Goal: Information Seeking & Learning: Learn about a topic

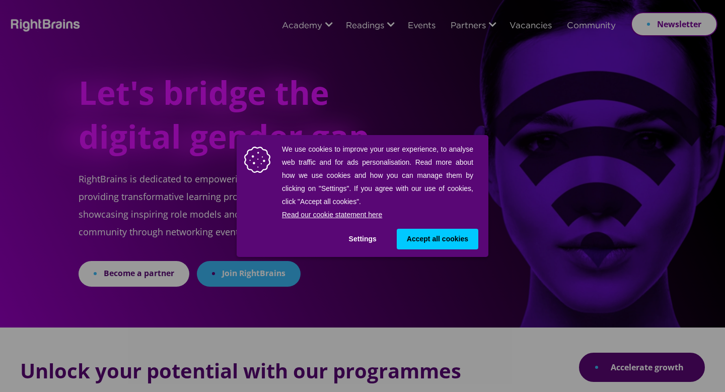
scroll to position [323, 0]
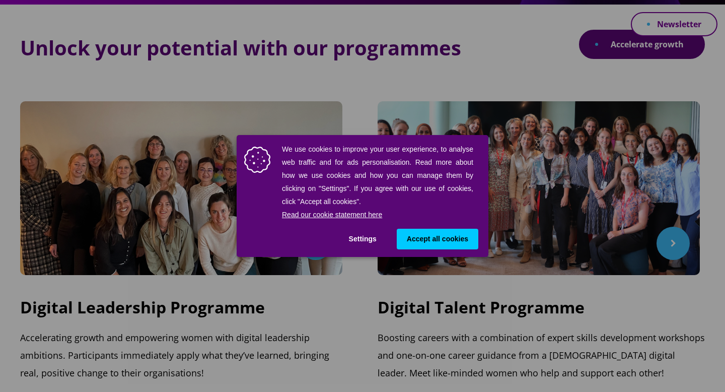
click at [355, 237] on button "Settings" at bounding box center [363, 239] width 48 height 21
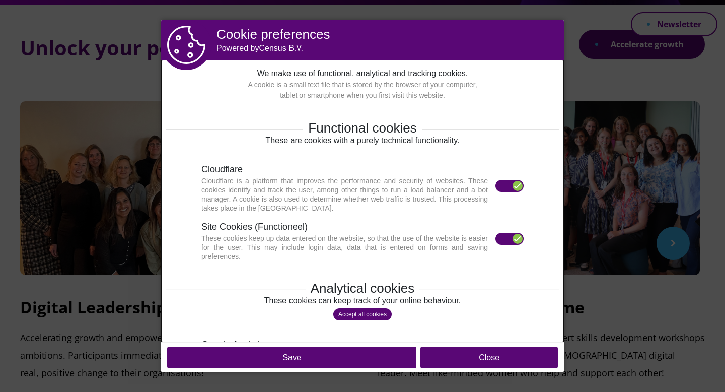
click at [506, 238] on label at bounding box center [509, 239] width 28 height 12
click at [515, 188] on div at bounding box center [518, 186] width 10 height 10
click at [503, 186] on label at bounding box center [509, 186] width 28 height 12
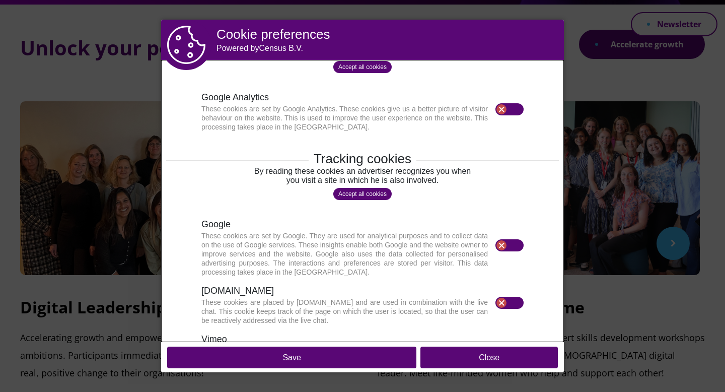
scroll to position [295, 0]
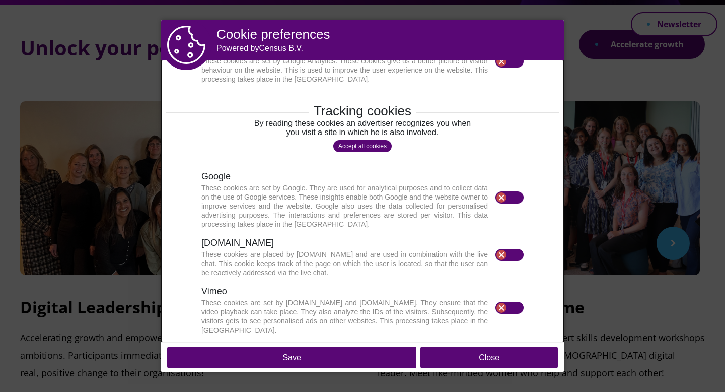
click at [373, 359] on button "Save" at bounding box center [291, 357] width 249 height 22
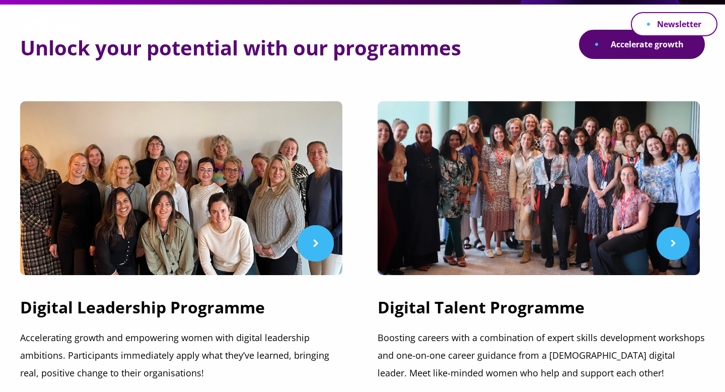
click at [310, 249] on link at bounding box center [183, 188] width 327 height 174
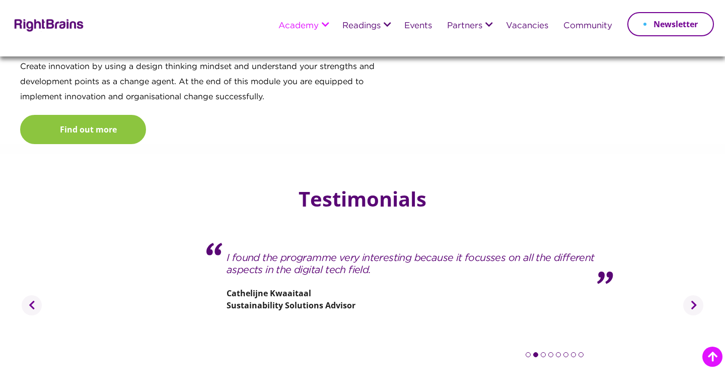
scroll to position [1415, 0]
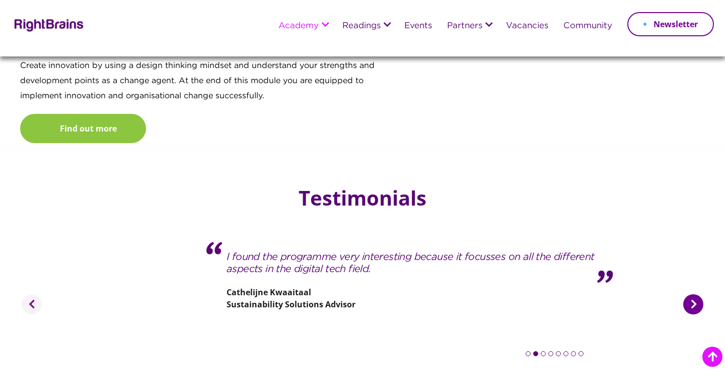
click at [693, 294] on button "Next" at bounding box center [693, 304] width 20 height 20
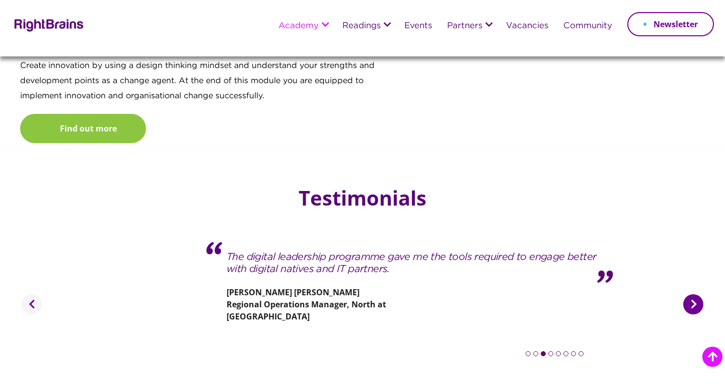
click at [693, 294] on button "Next" at bounding box center [693, 304] width 20 height 20
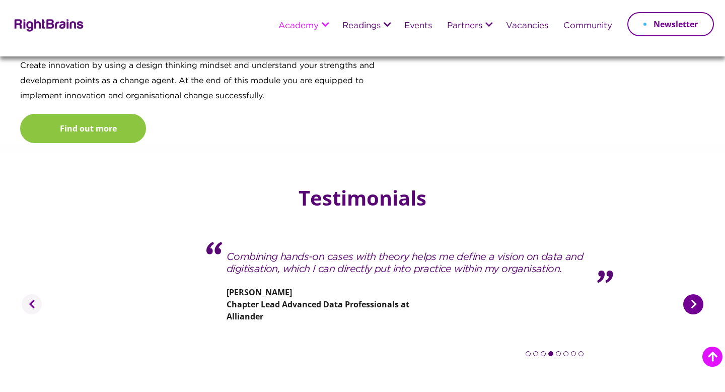
click at [693, 294] on button "Next" at bounding box center [693, 304] width 20 height 20
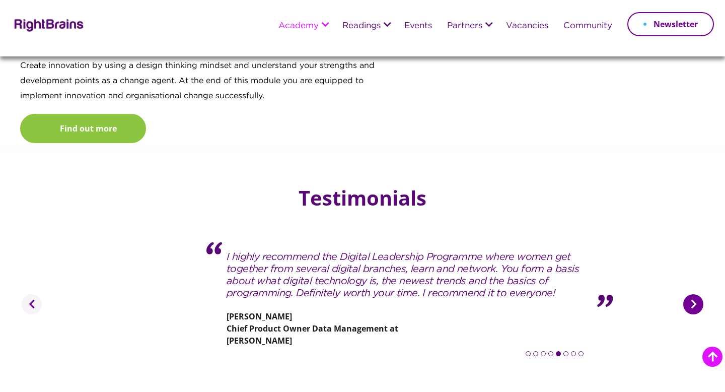
click at [693, 294] on button "Next" at bounding box center [693, 304] width 20 height 20
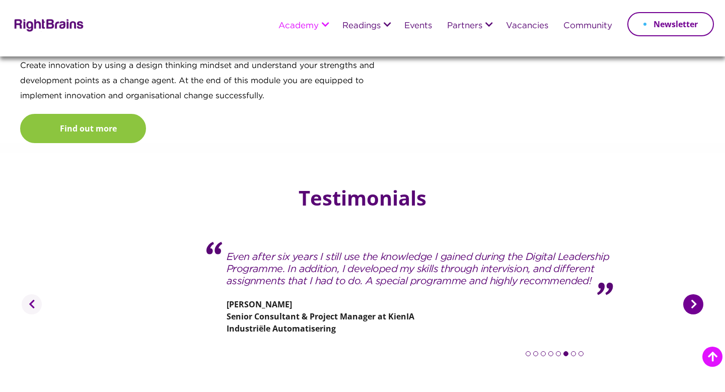
click at [693, 294] on button "Next" at bounding box center [693, 304] width 20 height 20
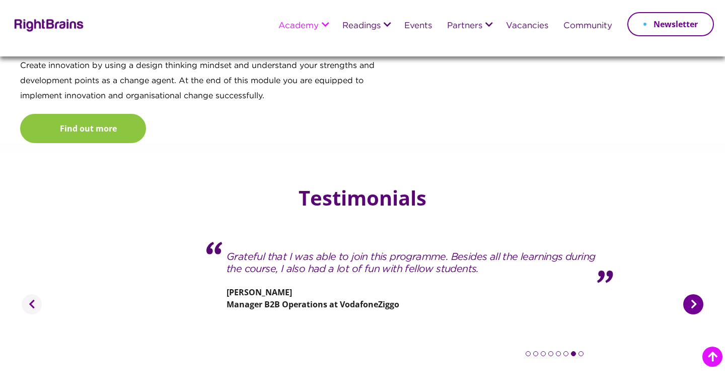
click at [693, 294] on button "Next" at bounding box center [693, 304] width 20 height 20
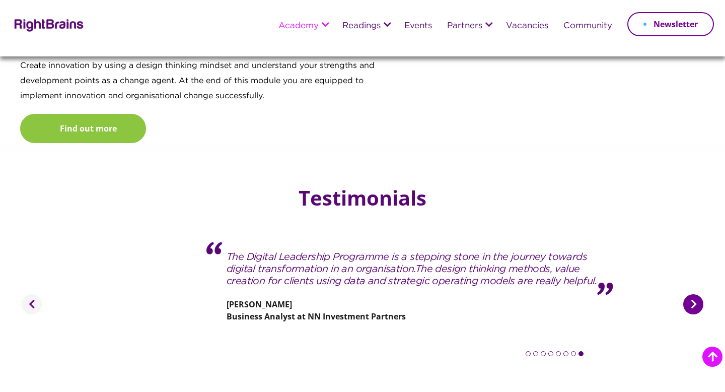
click at [693, 294] on button "Next" at bounding box center [693, 304] width 20 height 20
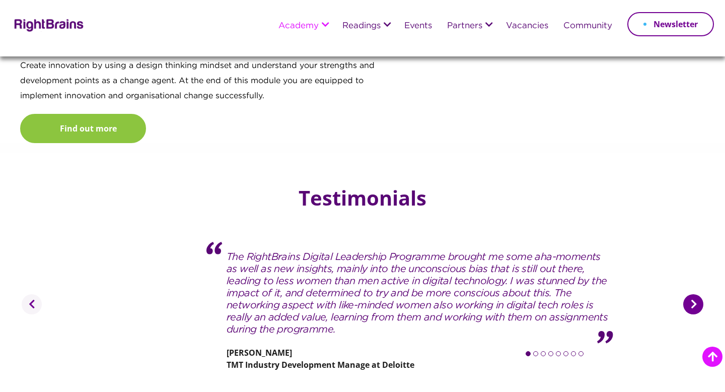
click at [693, 294] on button "Next" at bounding box center [693, 304] width 20 height 20
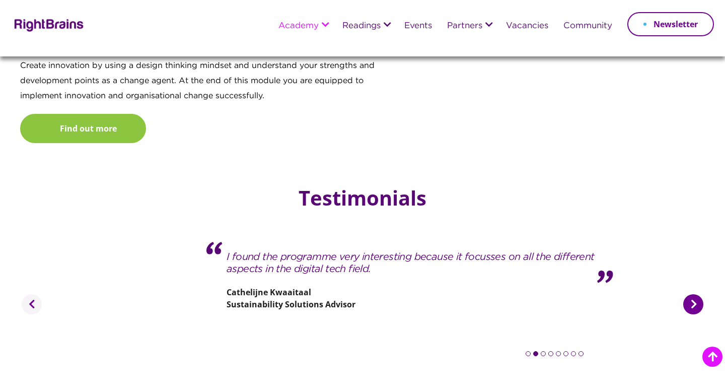
click at [693, 294] on button "Next" at bounding box center [693, 304] width 20 height 20
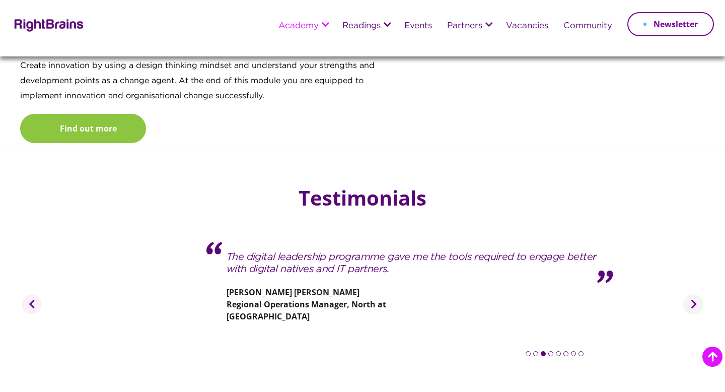
click at [69, 25] on img at bounding box center [47, 24] width 73 height 15
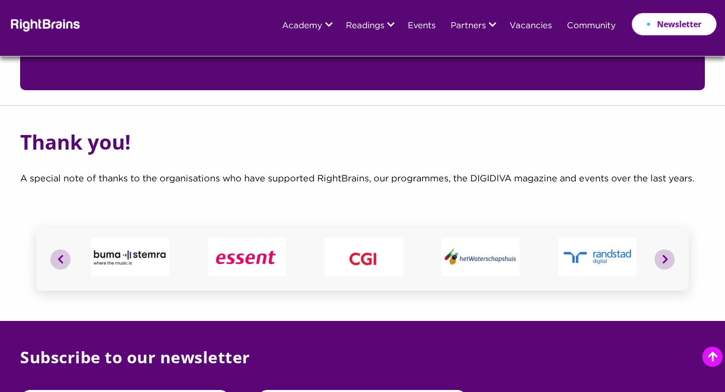
scroll to position [3973, 0]
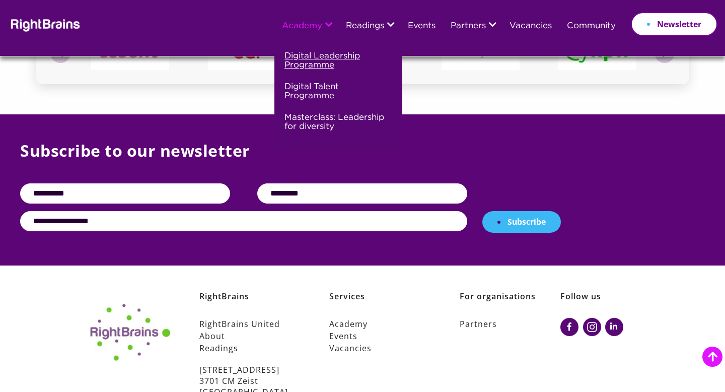
click at [311, 68] on link "Digital Leadership Programme" at bounding box center [336, 64] width 105 height 31
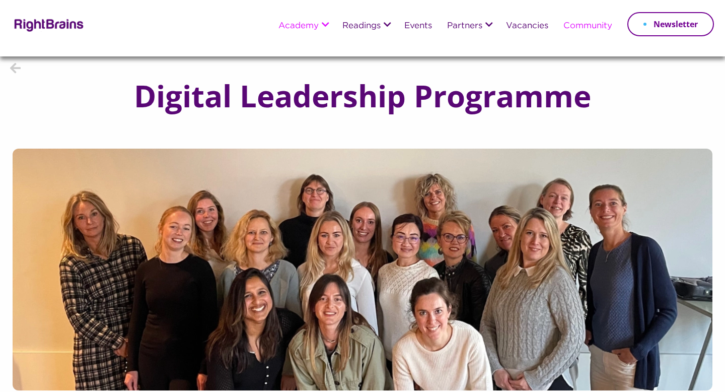
click at [576, 27] on link "Community" at bounding box center [587, 26] width 49 height 9
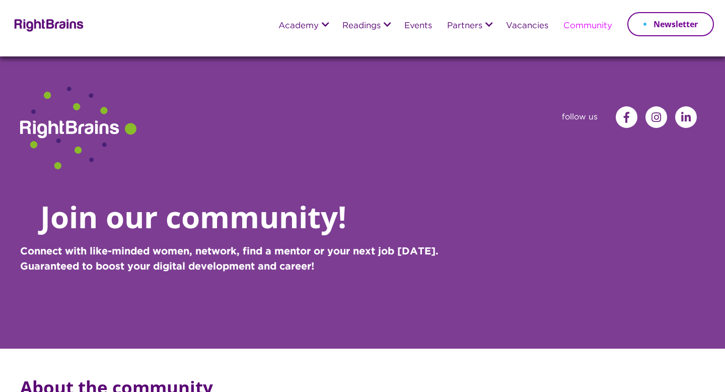
click at [73, 26] on img at bounding box center [47, 24] width 73 height 15
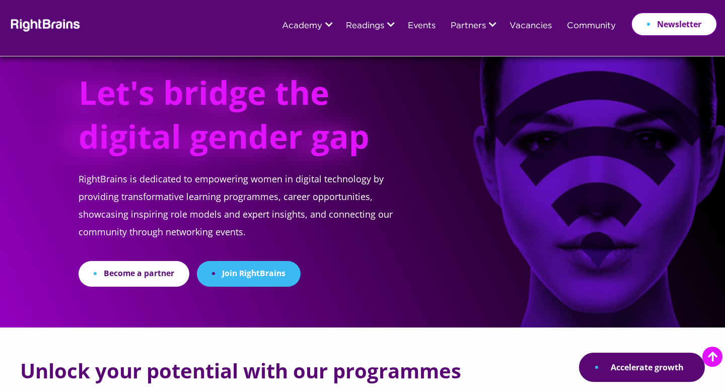
scroll to position [290, 0]
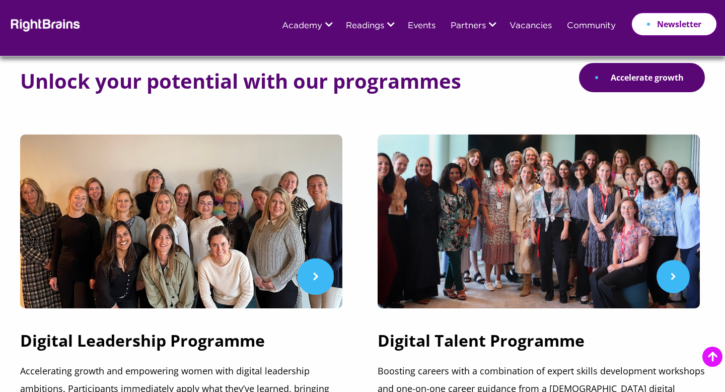
click at [312, 286] on link at bounding box center [183, 221] width 327 height 174
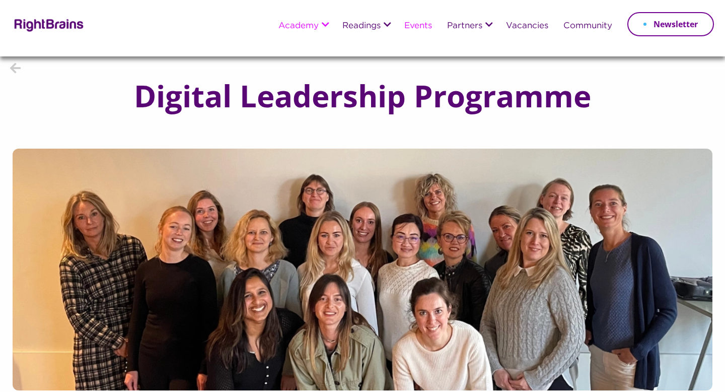
click at [413, 24] on link "Events" at bounding box center [418, 26] width 28 height 9
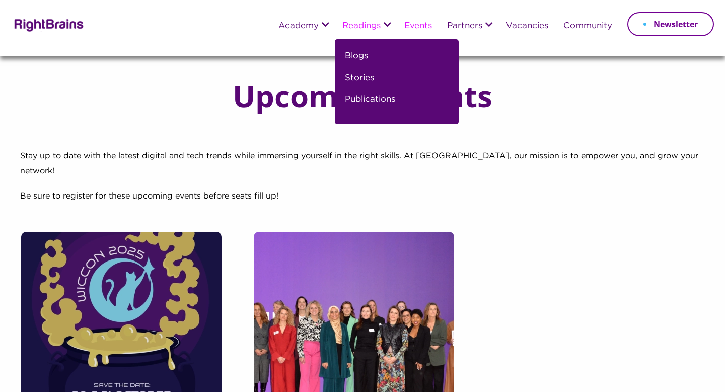
click at [370, 34] on li "Readings Blogs Stories Publications" at bounding box center [366, 26] width 62 height 26
click at [377, 22] on link "Readings" at bounding box center [361, 26] width 38 height 9
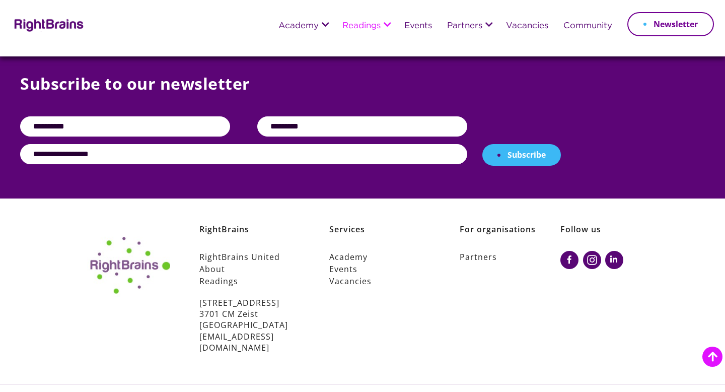
scroll to position [691, 0]
